Goal: Task Accomplishment & Management: Manage account settings

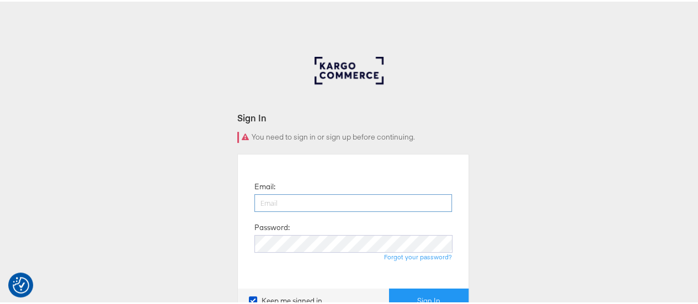
drag, startPoint x: 0, startPoint y: 0, endPoint x: 298, endPoint y: 207, distance: 363.0
click at [298, 207] on input "email" at bounding box center [352, 201] width 197 height 18
type input "[EMAIL_ADDRESS][DOMAIN_NAME]"
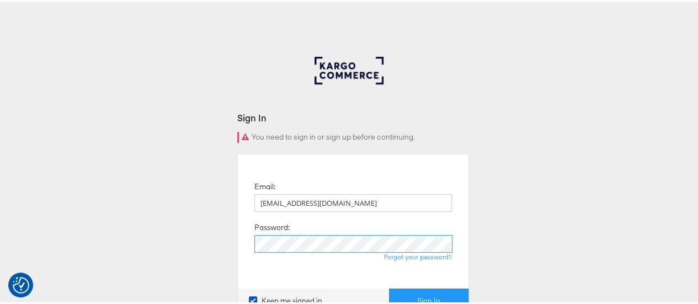
click at [389, 287] on button "Sign In" at bounding box center [428, 299] width 79 height 25
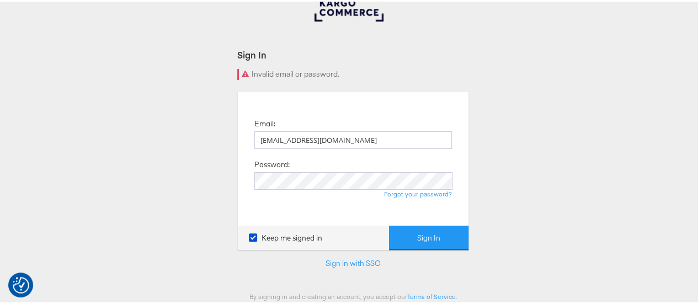
scroll to position [62, 0]
click at [389, 224] on button "Sign In" at bounding box center [428, 236] width 79 height 25
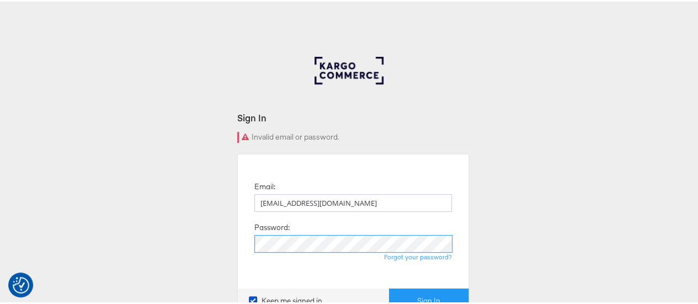
click at [389, 287] on button "Sign In" at bounding box center [428, 299] width 79 height 25
click at [421, 259] on link "Forgot your password?" at bounding box center [418, 255] width 68 height 8
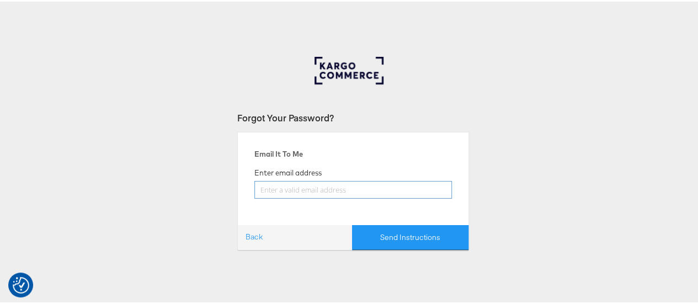
click at [299, 189] on input "email" at bounding box center [352, 188] width 197 height 18
type input "[EMAIL_ADDRESS][DOMAIN_NAME]"
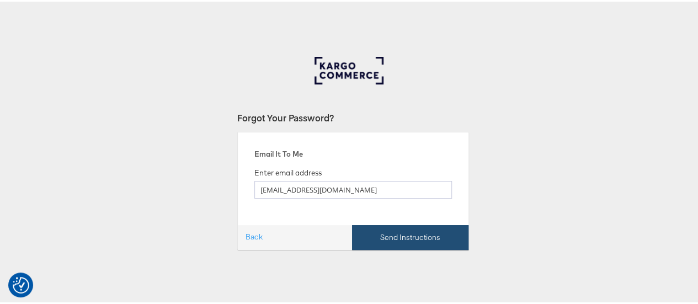
click at [408, 229] on button "Send Instructions" at bounding box center [410, 235] width 116 height 25
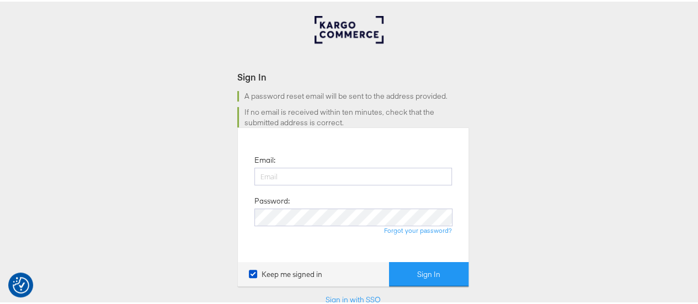
scroll to position [41, 0]
click at [314, 177] on input "email" at bounding box center [352, 174] width 197 height 18
type input "[EMAIL_ADDRESS][DOMAIN_NAME]"
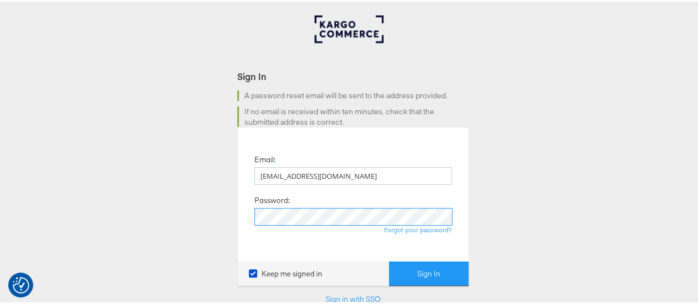
click at [389, 260] on button "Sign In" at bounding box center [428, 272] width 79 height 25
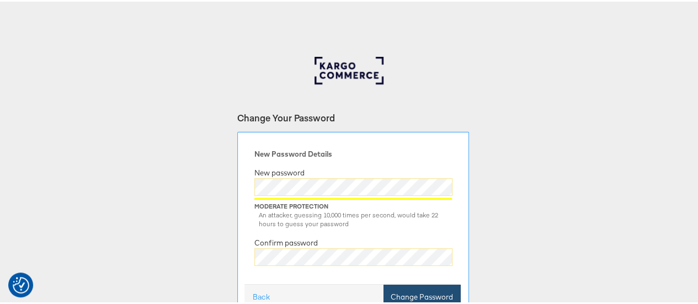
click at [428, 291] on button "Change Password" at bounding box center [421, 295] width 77 height 25
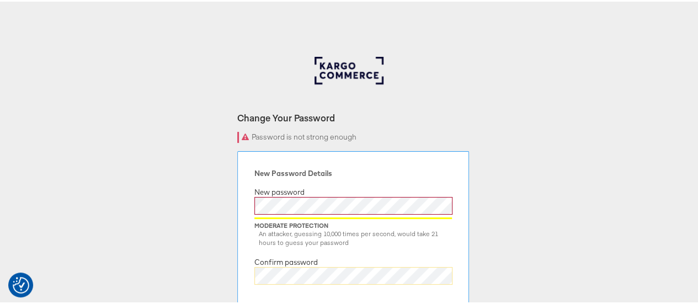
scroll to position [195, 0]
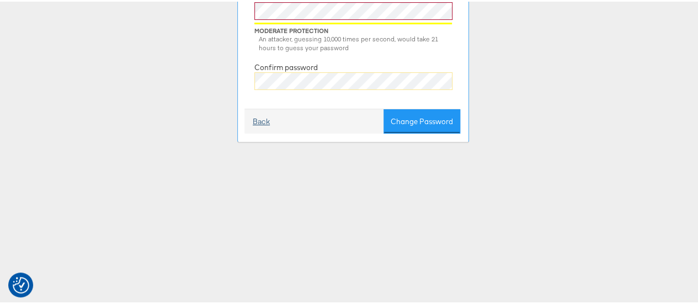
click at [255, 121] on link "Back" at bounding box center [261, 120] width 17 height 10
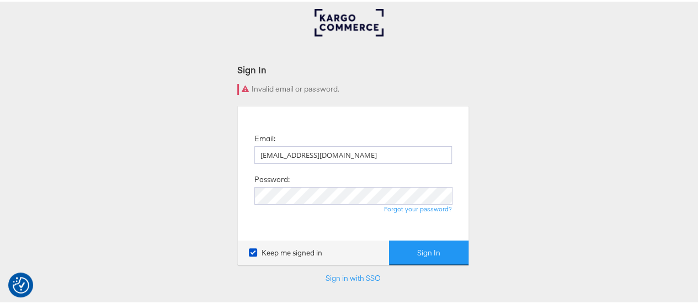
scroll to position [56, 0]
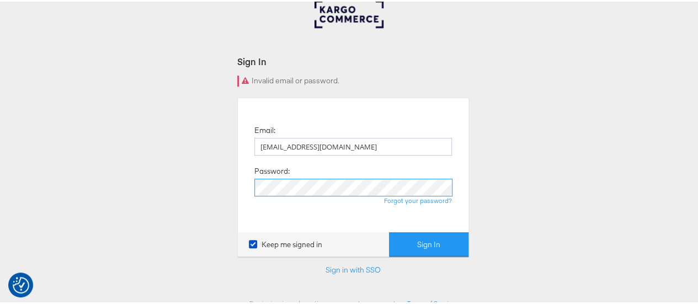
click at [389, 231] on button "Sign In" at bounding box center [428, 243] width 79 height 25
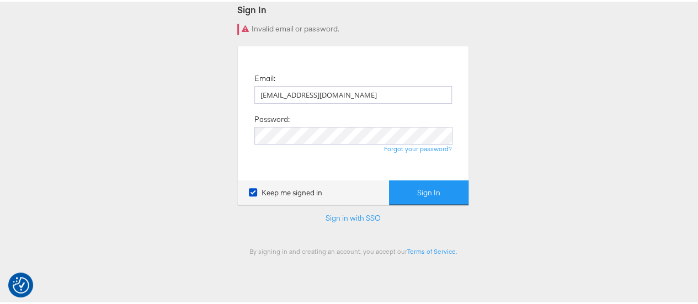
scroll to position [109, 0]
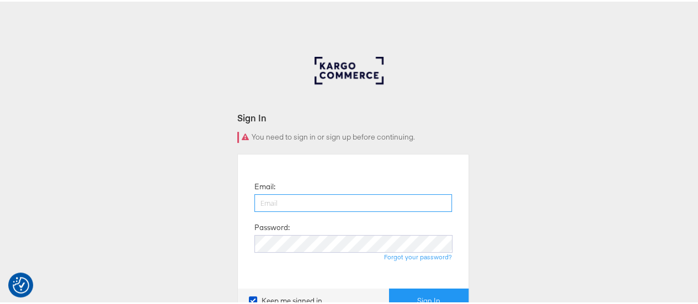
click at [291, 206] on input "email" at bounding box center [352, 201] width 197 height 18
type input "[EMAIL_ADDRESS][DOMAIN_NAME]"
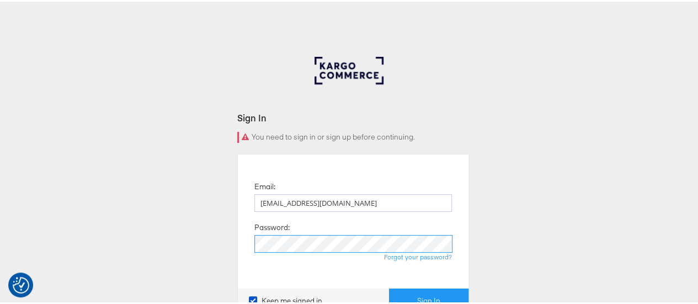
click at [389, 287] on button "Sign In" at bounding box center [428, 299] width 79 height 25
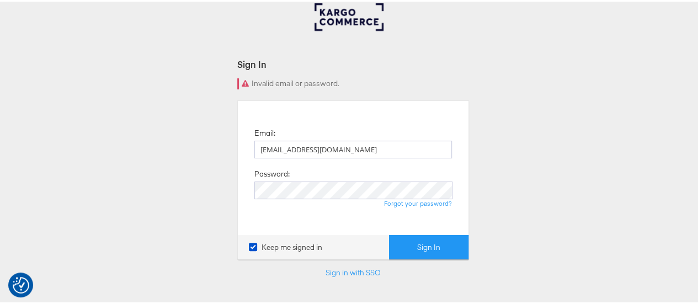
scroll to position [54, 0]
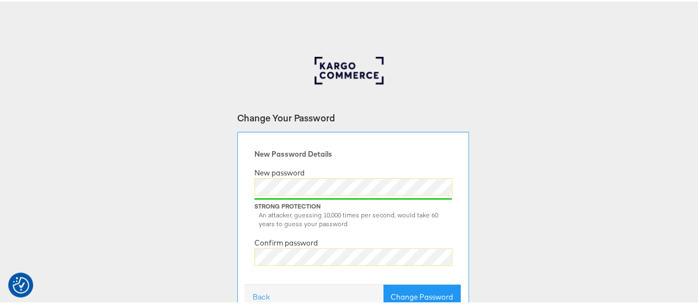
click at [383, 283] on button "Change Password" at bounding box center [421, 295] width 77 height 25
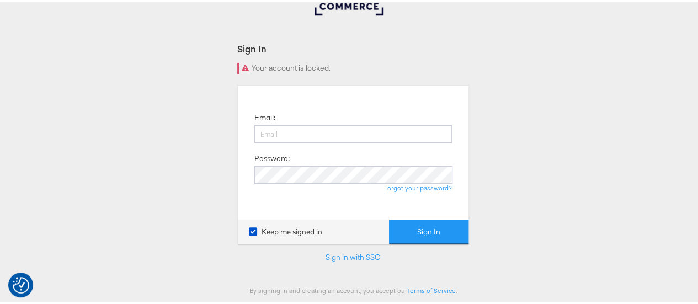
scroll to position [69, 0]
